Goal: Information Seeking & Learning: Understand process/instructions

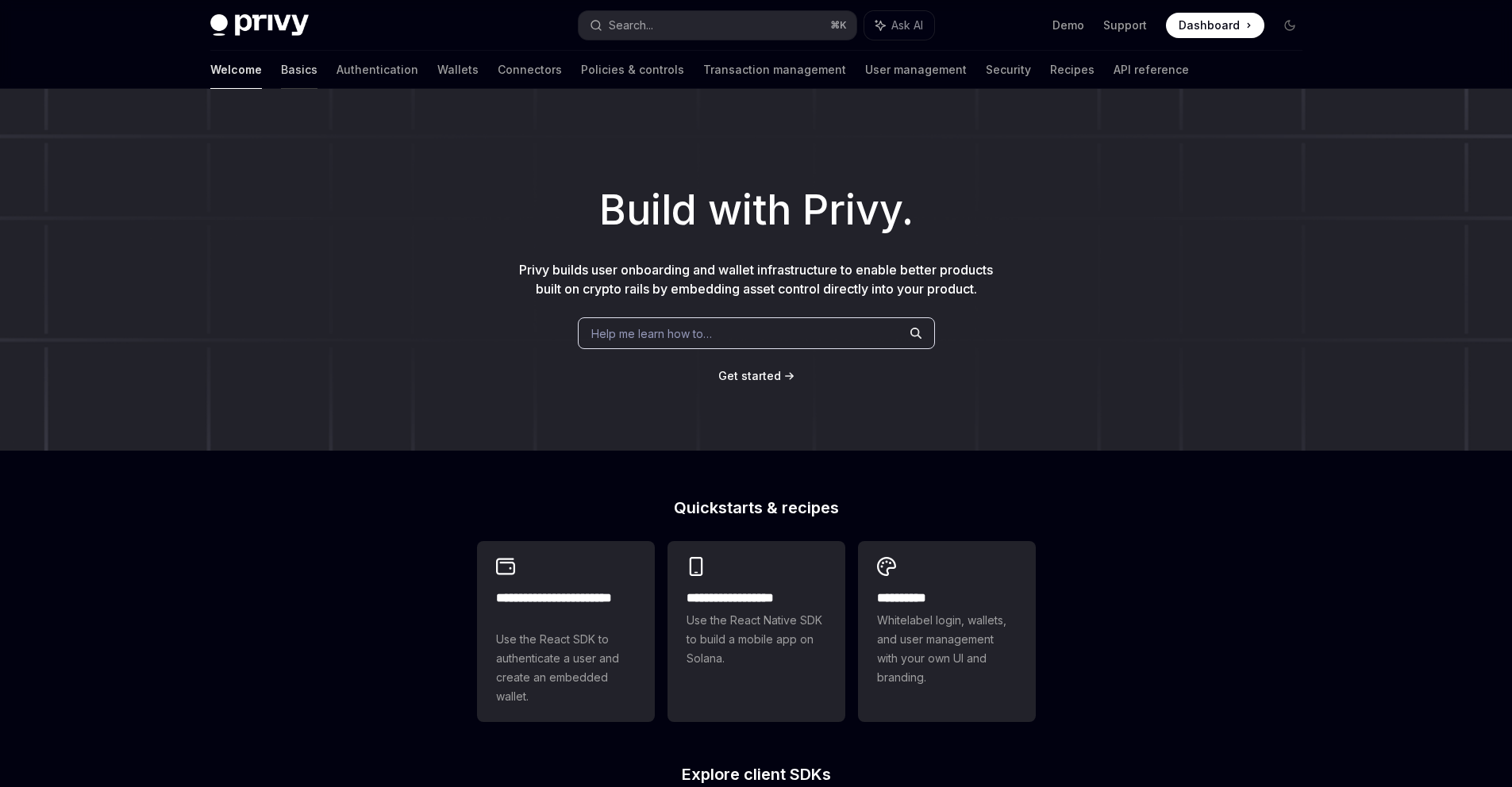
click at [281, 73] on link "Basics" at bounding box center [298, 70] width 37 height 39
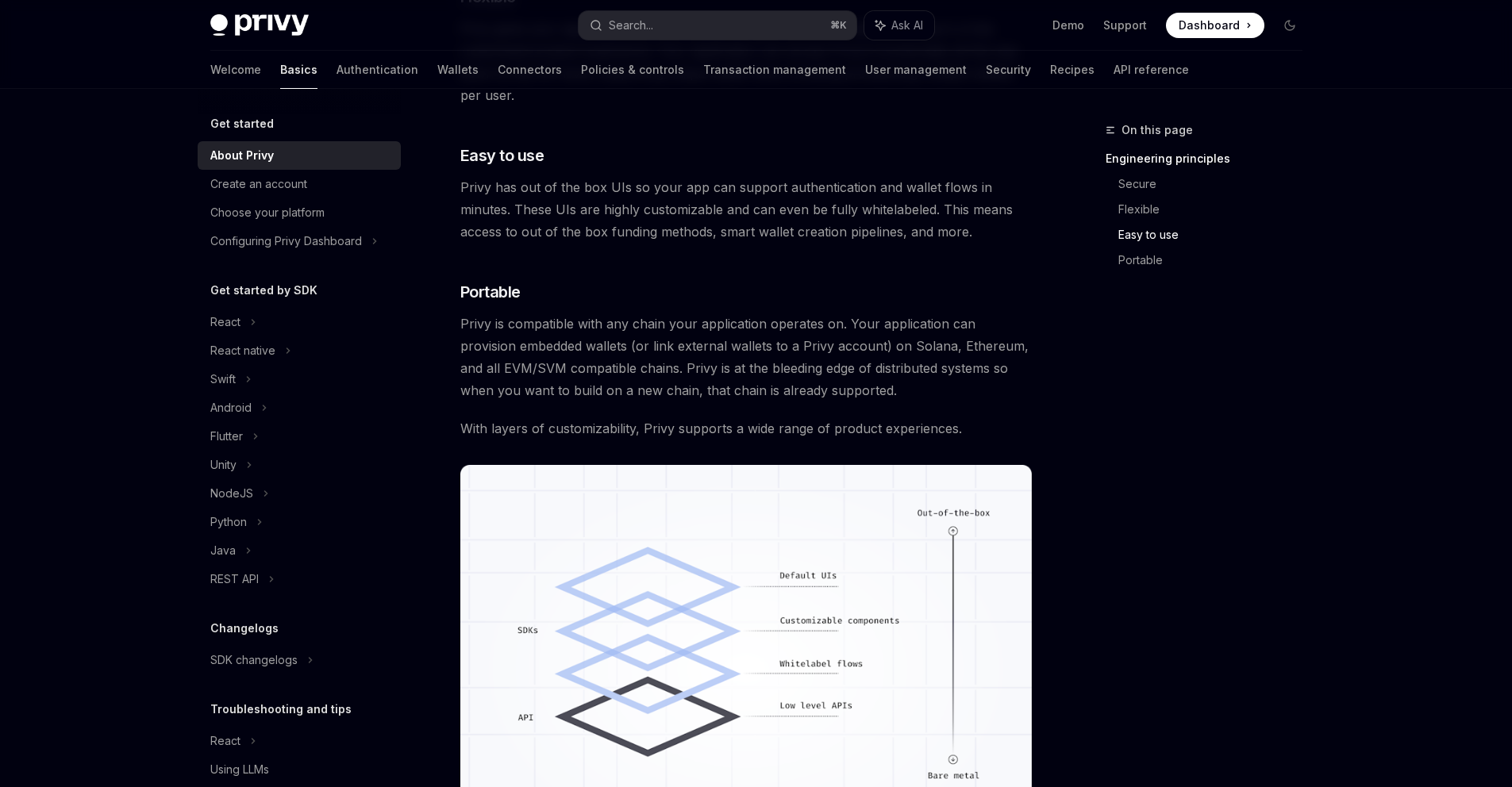
scroll to position [1084, 0]
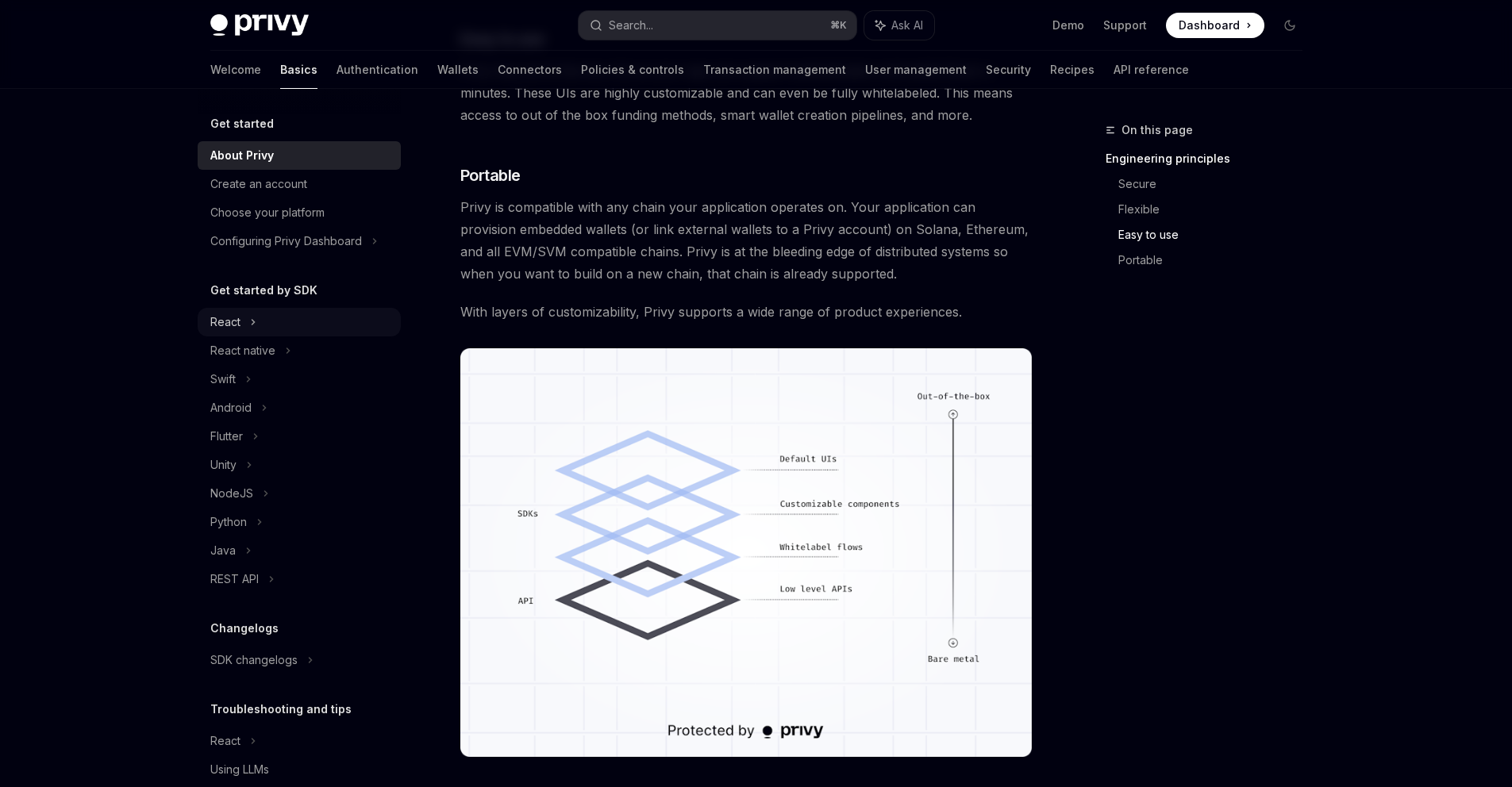
click at [278, 323] on div "React" at bounding box center [298, 323] width 203 height 29
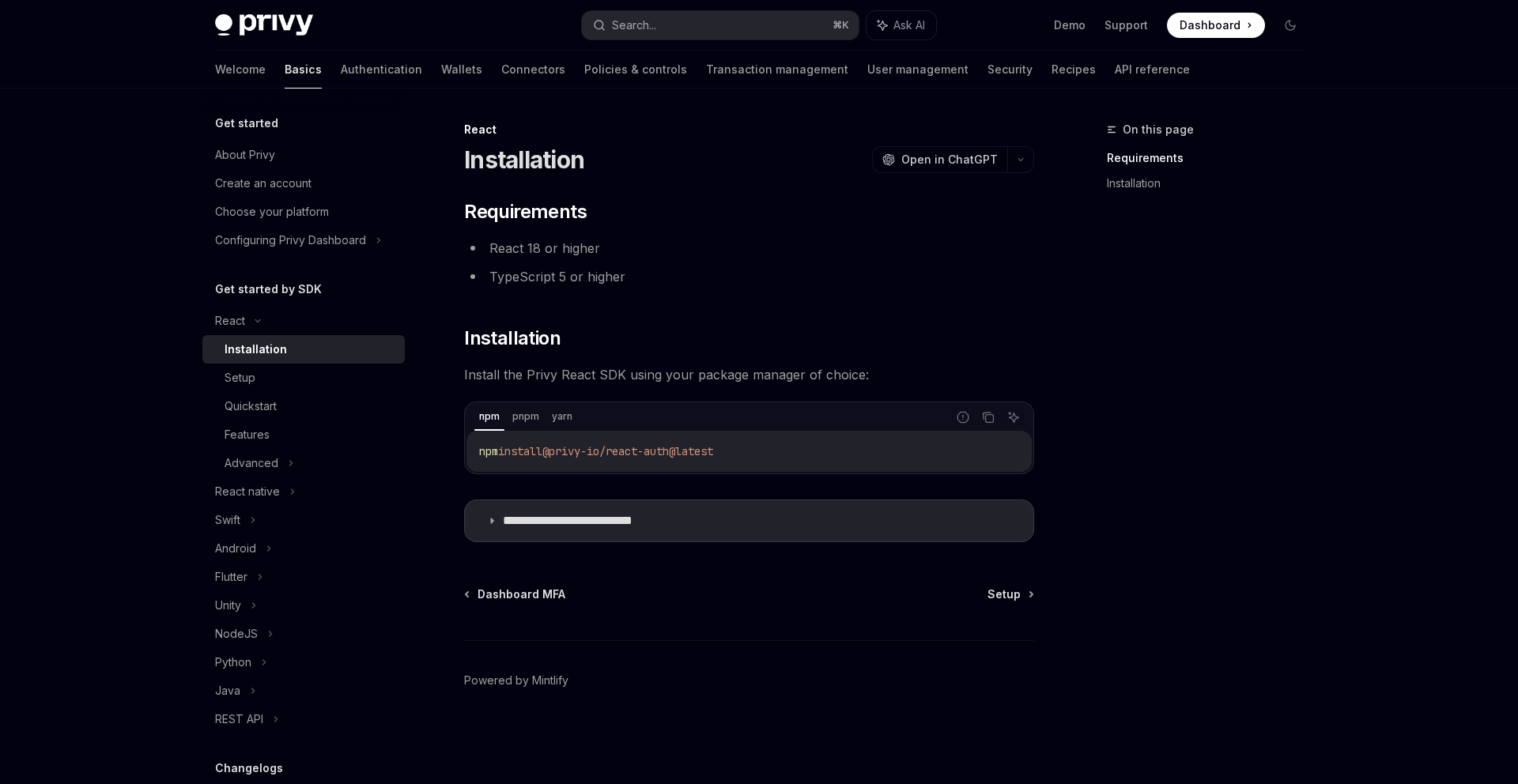
click at [988, 596] on div "Dashboard MFA Setup" at bounding box center [749, 595] width 570 height 16
click at [1003, 596] on span "Setup" at bounding box center [1004, 595] width 33 height 16
type textarea "*"
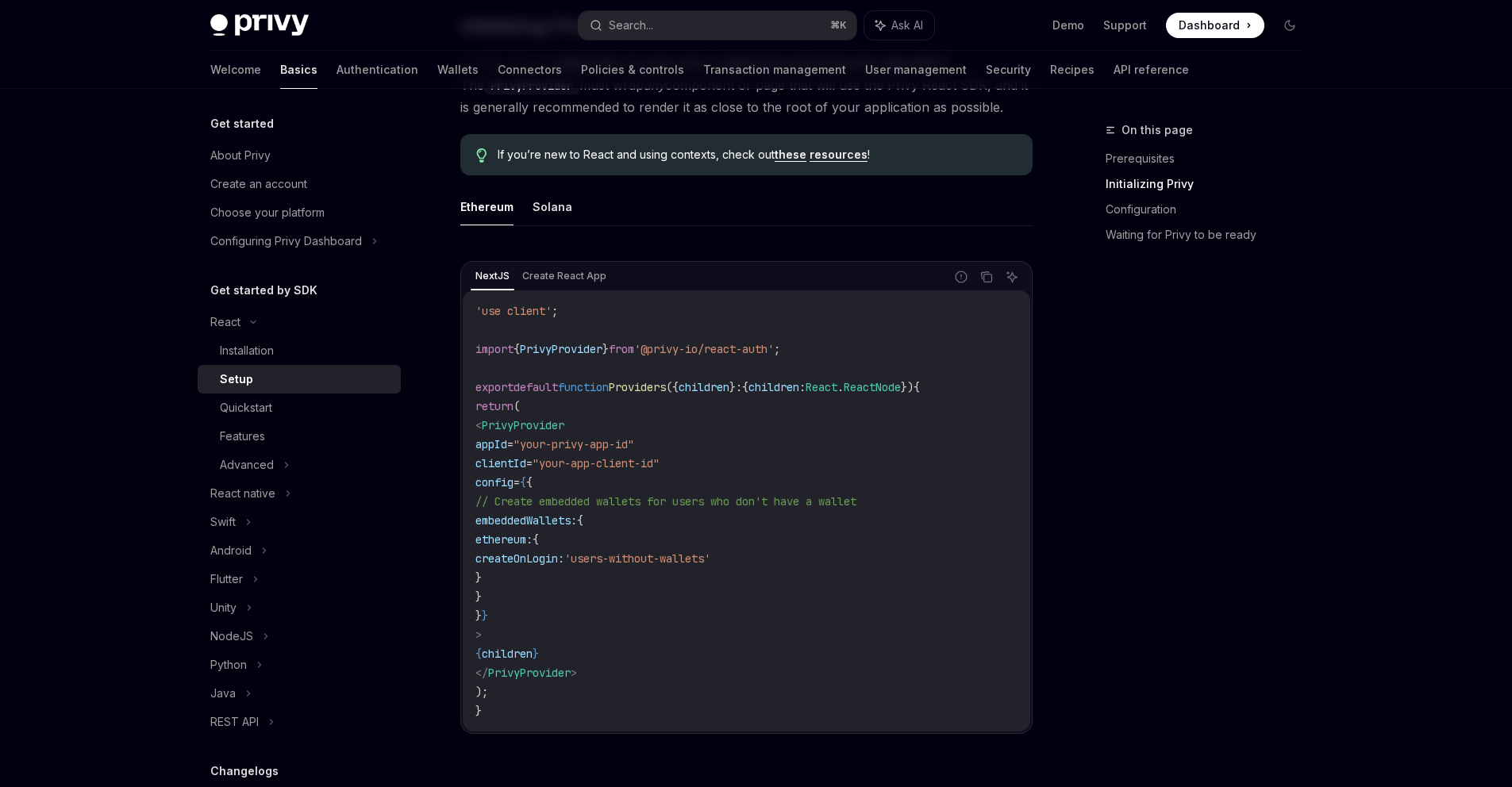
scroll to position [386, 0]
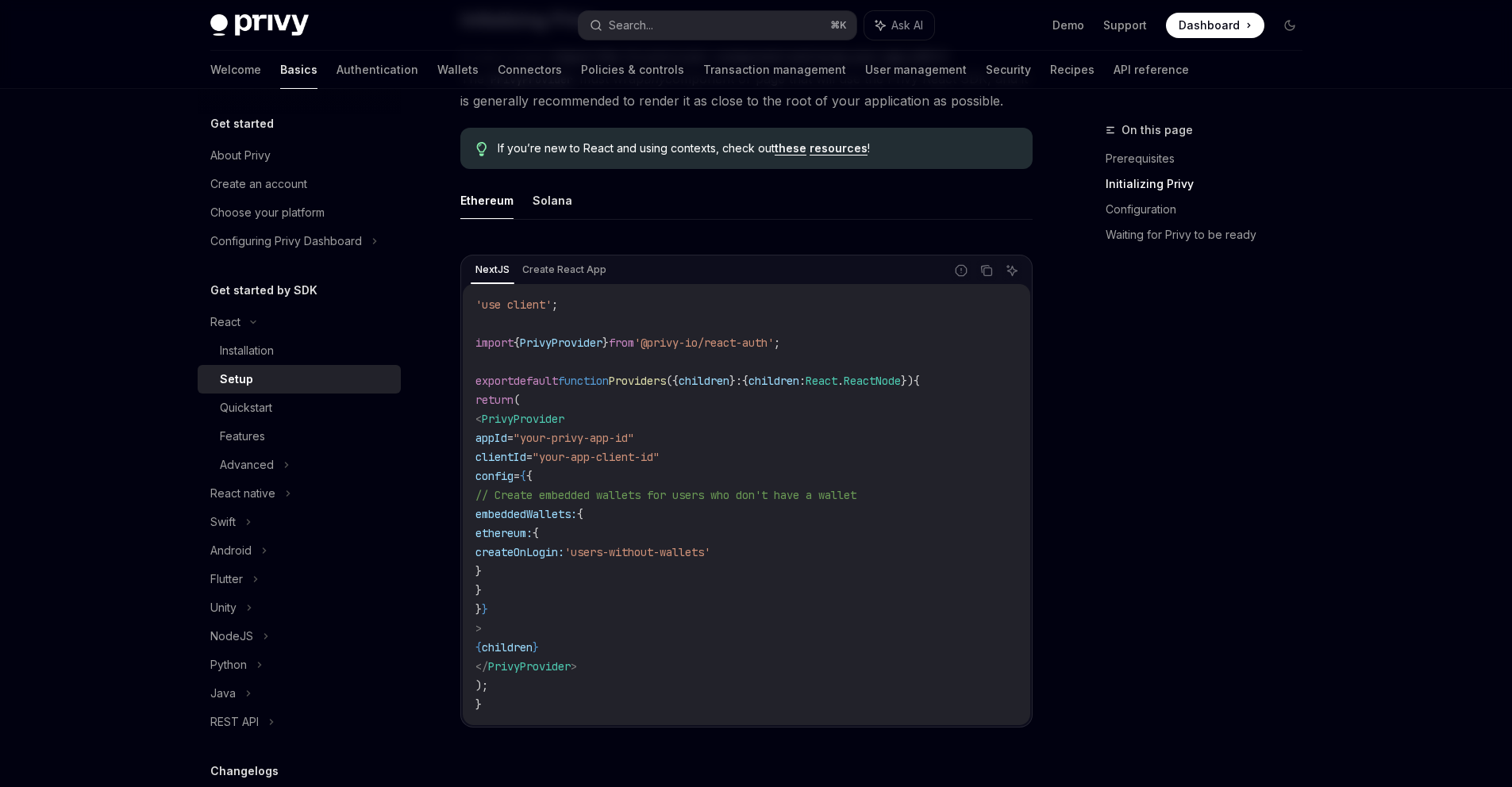
drag, startPoint x: 501, startPoint y: 415, endPoint x: 597, endPoint y: 452, distance: 102.9
click at [597, 452] on code "'use client' ; import { PrivyProvider } from '@privy-io/react-auth' ; export de…" at bounding box center [746, 505] width 542 height 419
click at [609, 463] on span ""your-app-client-id"" at bounding box center [596, 457] width 127 height 14
drag, startPoint x: 516, startPoint y: 442, endPoint x: 691, endPoint y: 438, distance: 175.0
click at [691, 438] on code "'use client' ; import { PrivyProvider } from '@privy-io/react-auth' ; export de…" at bounding box center [746, 505] width 542 height 419
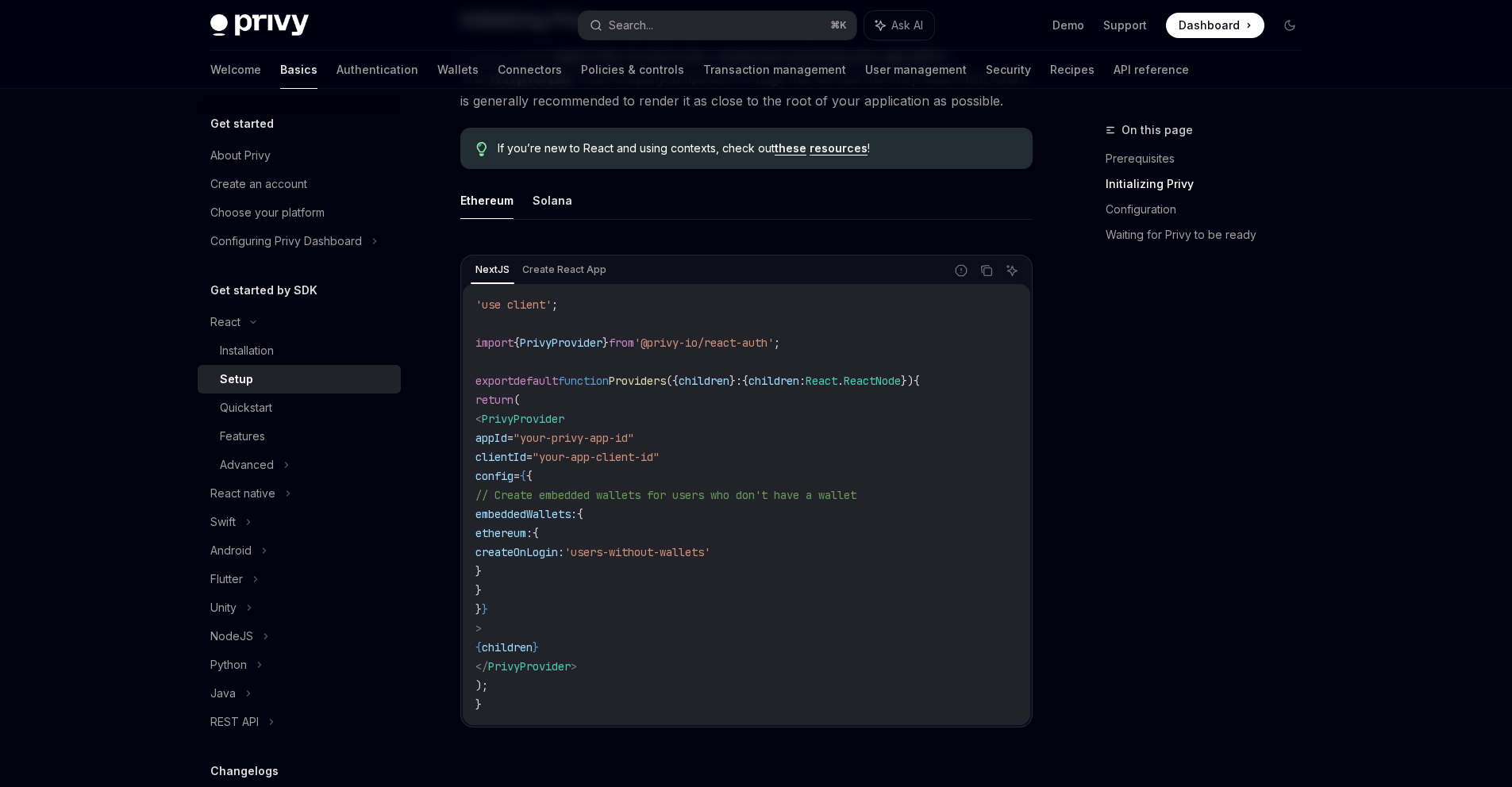
click at [696, 441] on code "'use client' ; import { PrivyProvider } from '@privy-io/react-auth' ; export de…" at bounding box center [746, 505] width 542 height 419
drag, startPoint x: 694, startPoint y: 438, endPoint x: 513, endPoint y: 439, distance: 181.0
click at [513, 439] on code "'use client' ; import { PrivyProvider } from '@privy-io/react-auth' ; export de…" at bounding box center [746, 505] width 542 height 419
drag, startPoint x: 510, startPoint y: 461, endPoint x: 718, endPoint y: 461, distance: 208.0
click at [718, 461] on code "'use client' ; import { PrivyProvider } from '@privy-io/react-auth' ; export de…" at bounding box center [746, 505] width 542 height 419
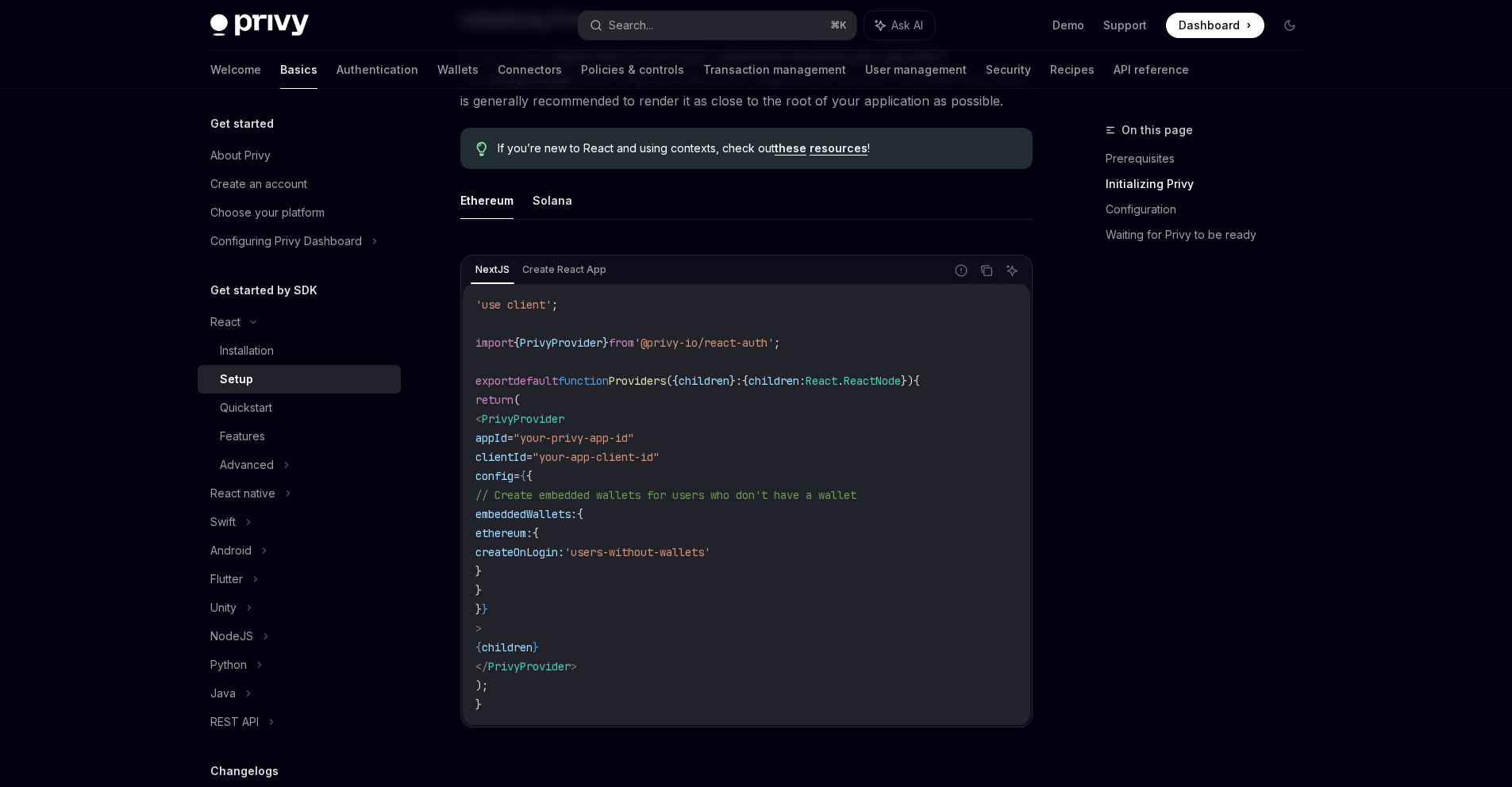
click at [724, 480] on code "'use client' ; import { PrivyProvider } from '@privy-io/react-auth' ; export de…" at bounding box center [746, 505] width 542 height 419
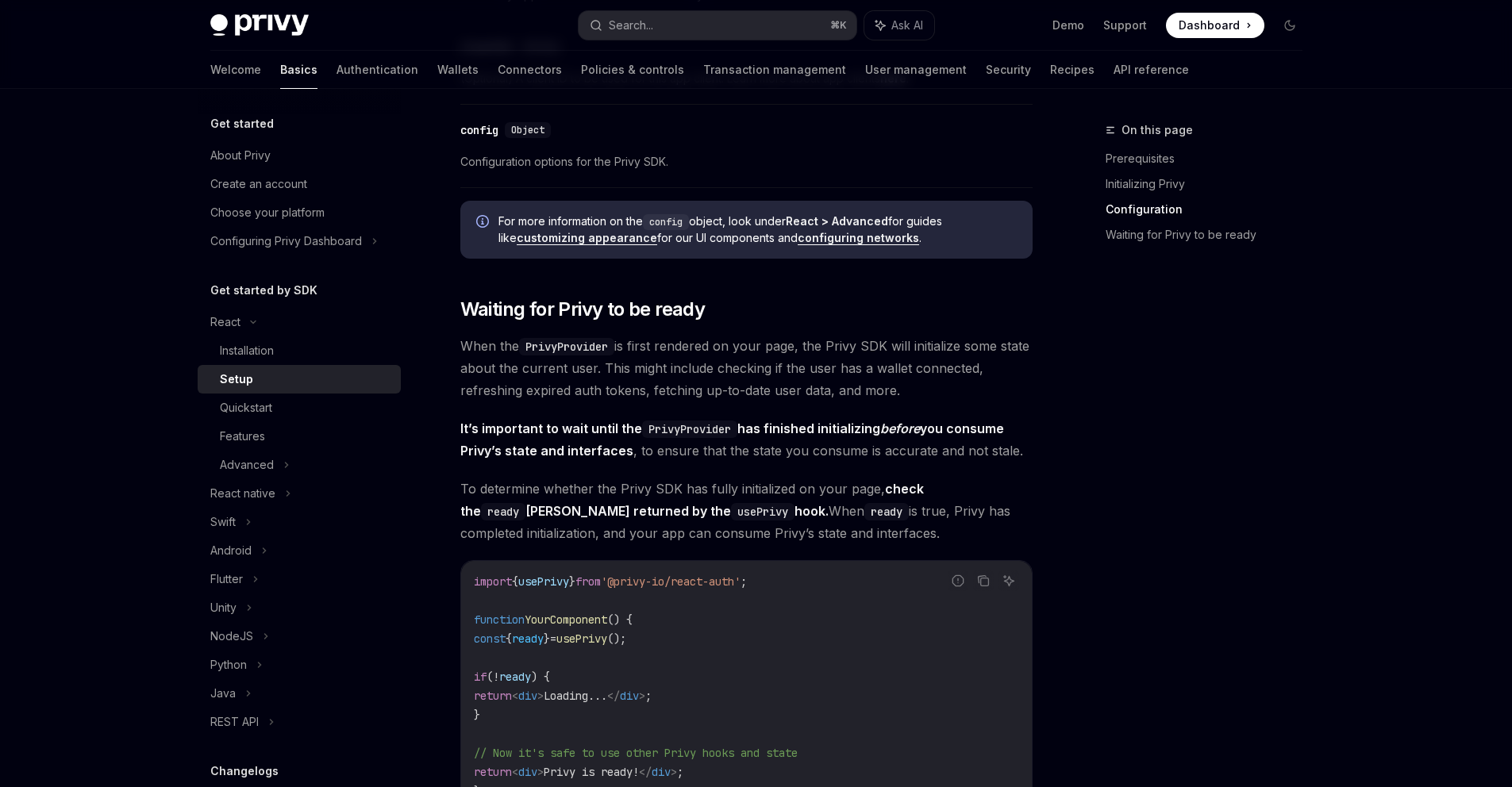
scroll to position [1239, 0]
